Goal: Information Seeking & Learning: Learn about a topic

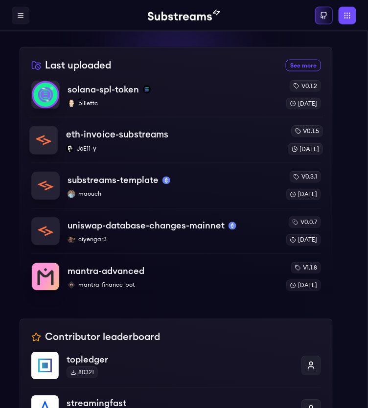
scroll to position [242, 0]
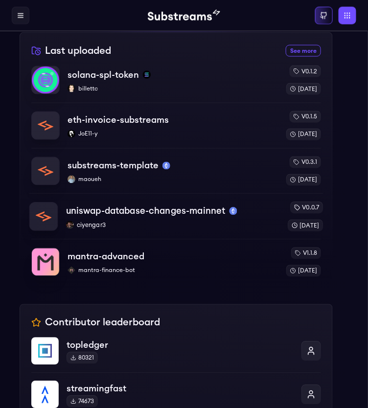
click at [174, 207] on p "uniswap-database-changes-mainnet" at bounding box center [146, 212] width 160 height 14
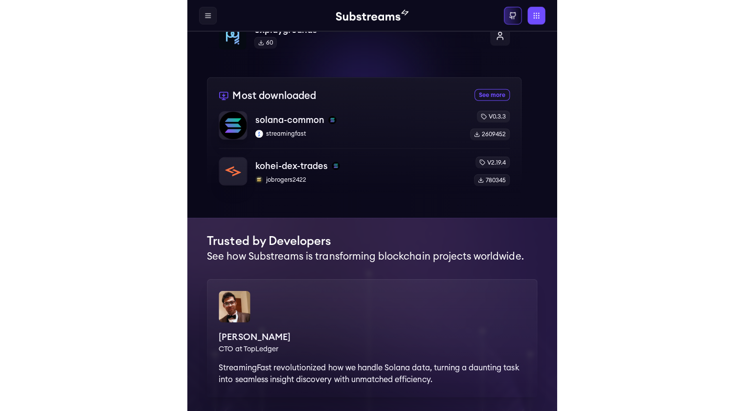
scroll to position [722, 0]
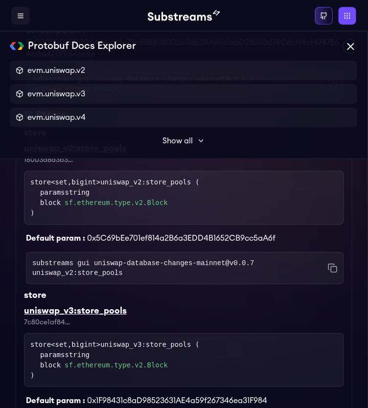
scroll to position [1165, 0]
